Goal: Use online tool/utility: Utilize a website feature to perform a specific function

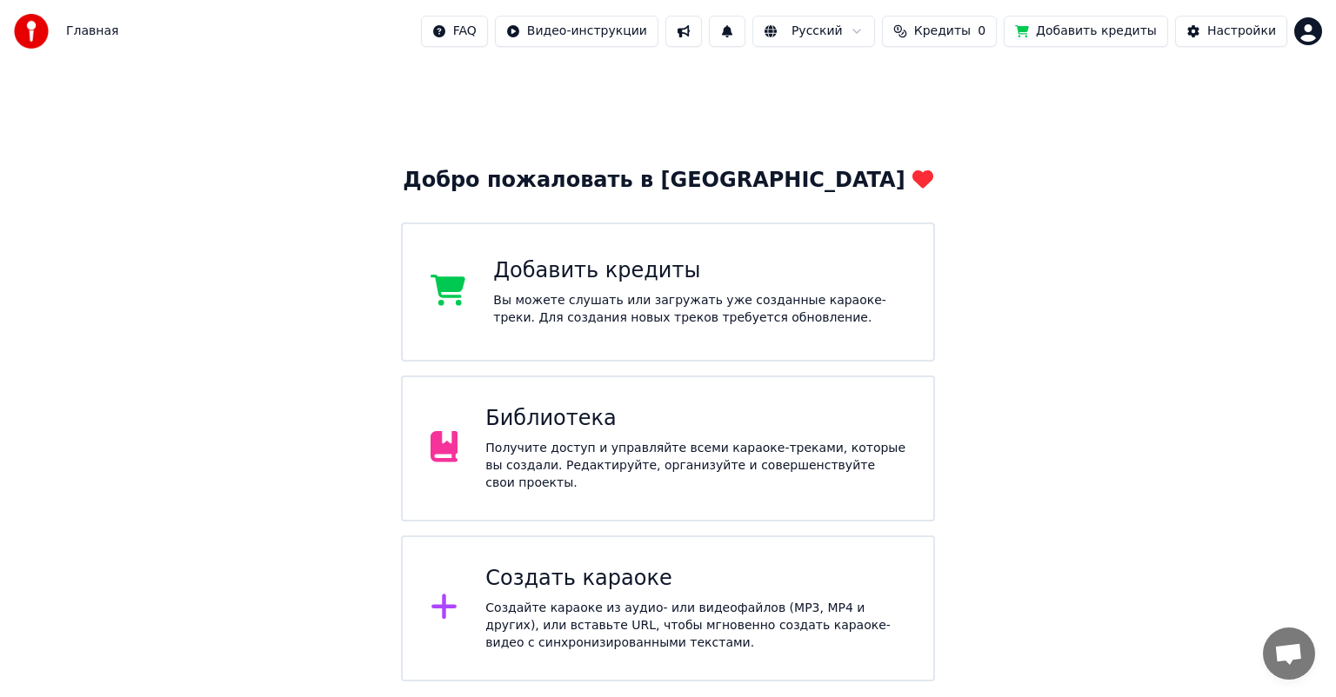
click at [705, 556] on div "Создать караоке Создайте караоке из аудио- или видеофайлов (MP3, MP4 и других),…" at bounding box center [668, 609] width 534 height 146
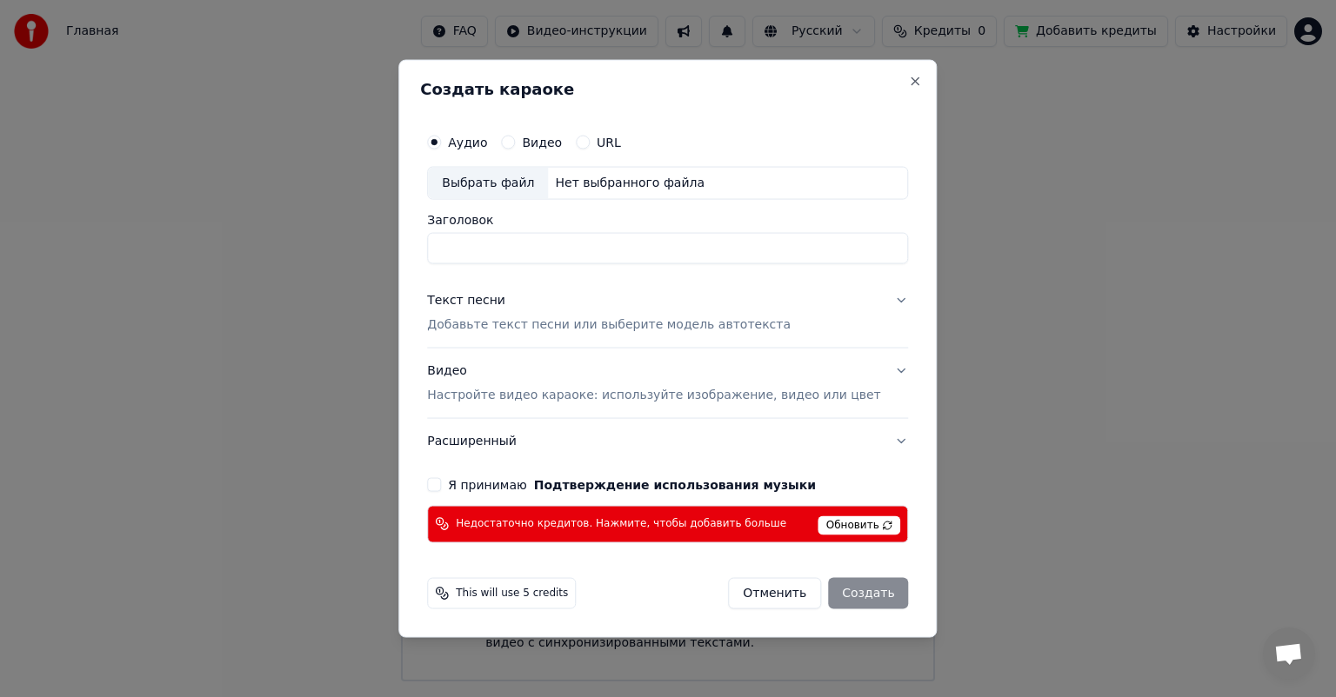
click at [894, 85] on div "Создать караоке Аудио Видео URL Выбрать файл Нет выбранного файла Заголовок Тек…" at bounding box center [667, 349] width 538 height 578
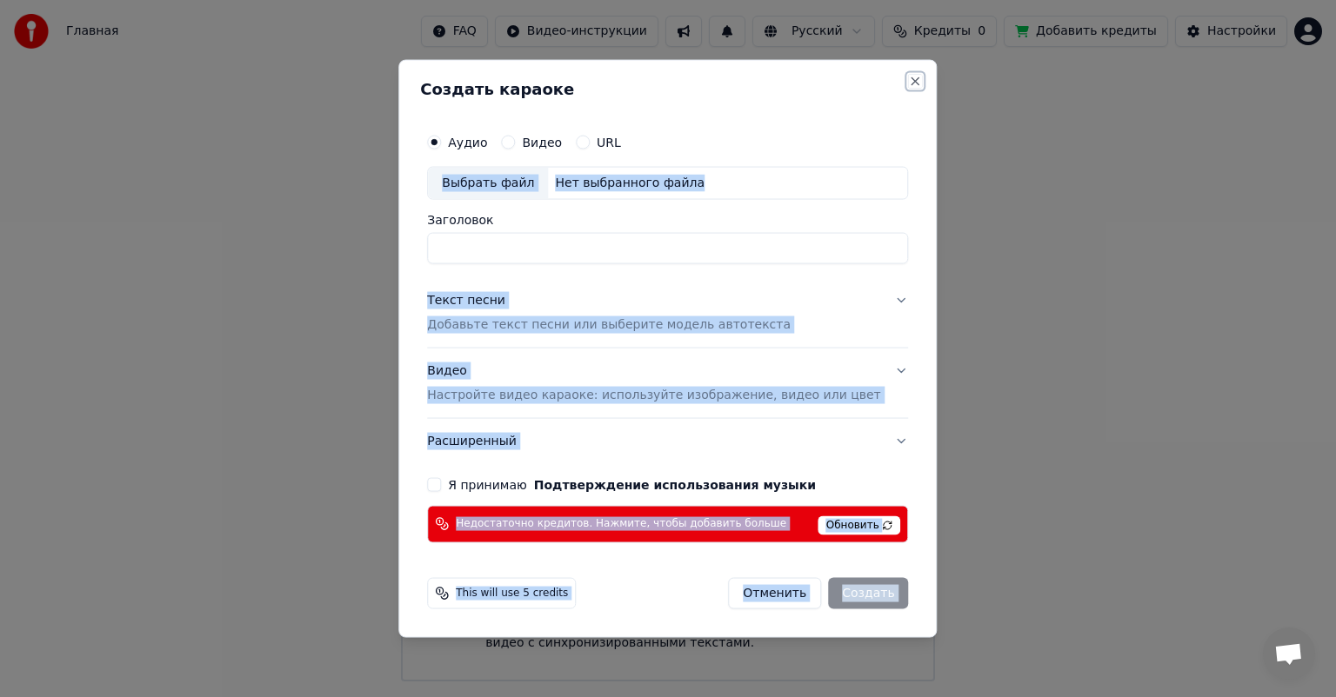
click at [909, 84] on button "Close" at bounding box center [916, 82] width 14 height 14
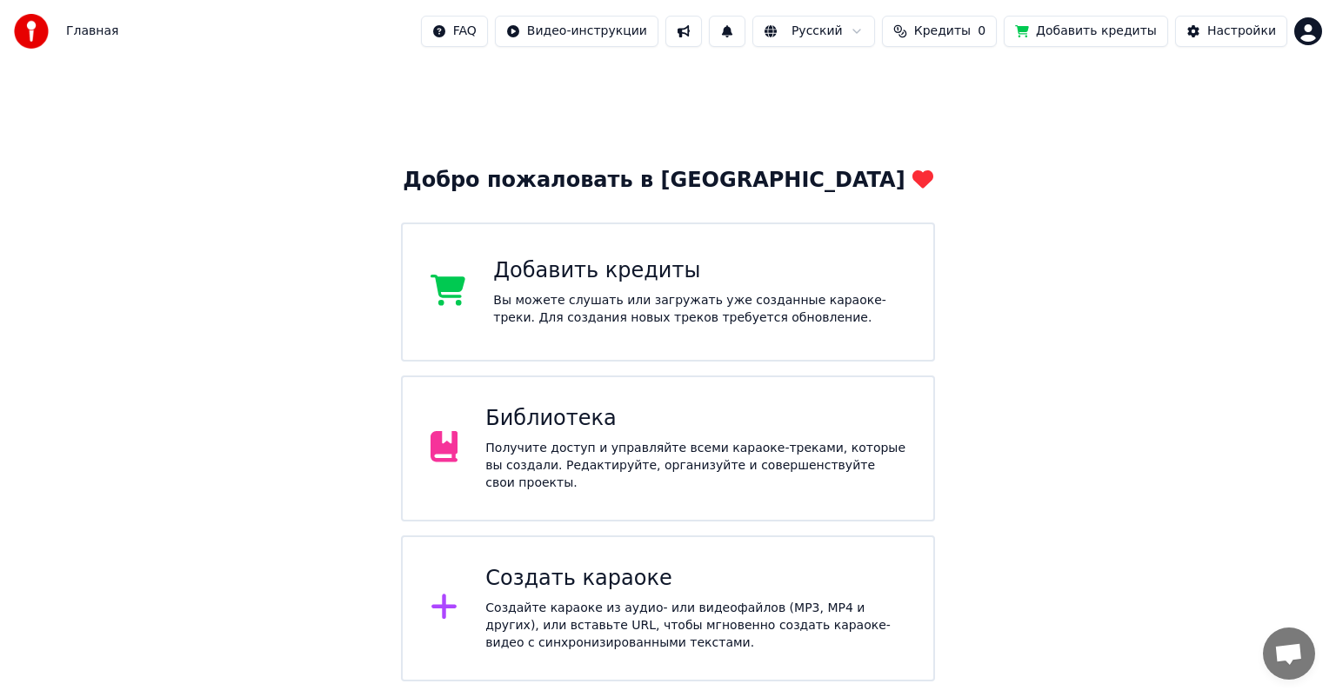
click at [582, 439] on div "Библиотека Получите доступ и управляйте всеми караоке-треками, которые вы созда…" at bounding box center [695, 448] width 420 height 87
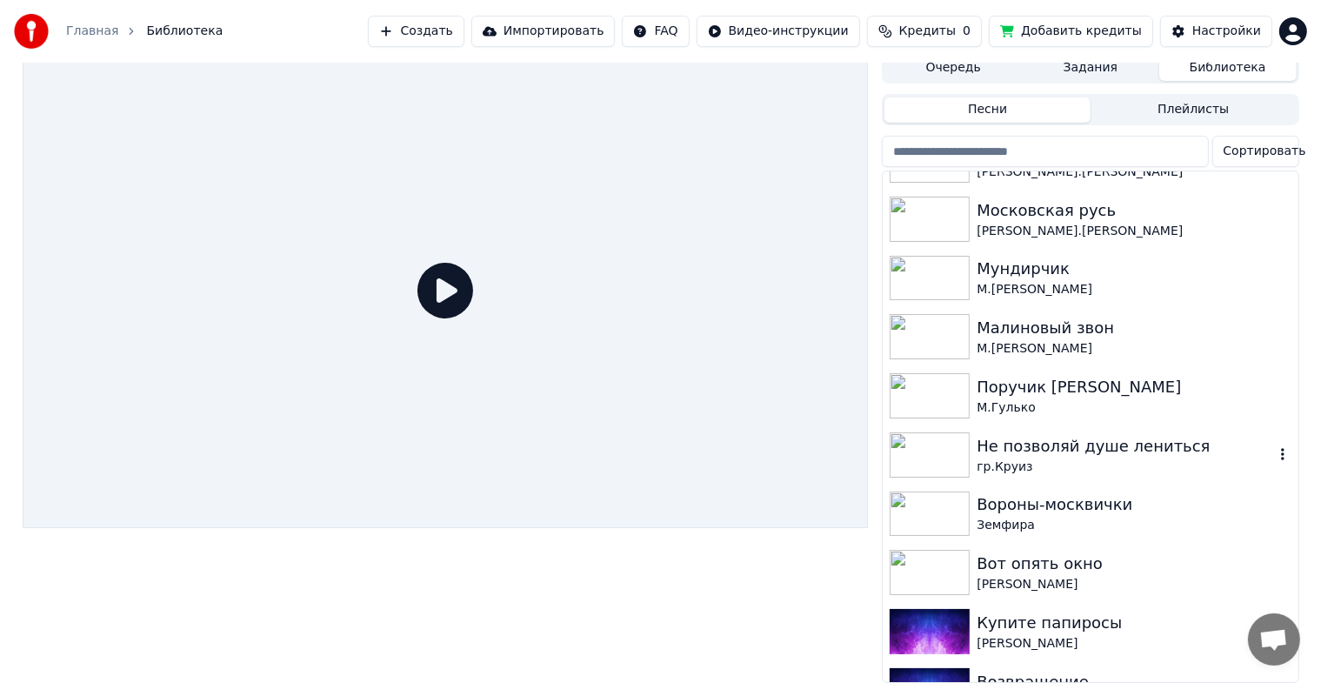
scroll to position [661, 0]
